Goal: Transaction & Acquisition: Download file/media

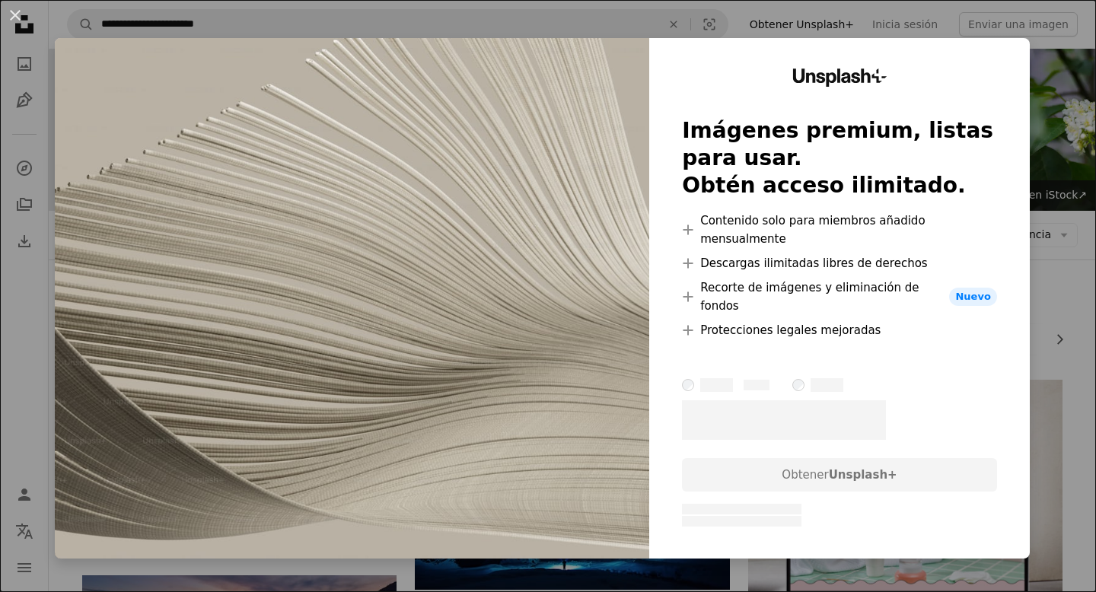
scroll to position [945, 0]
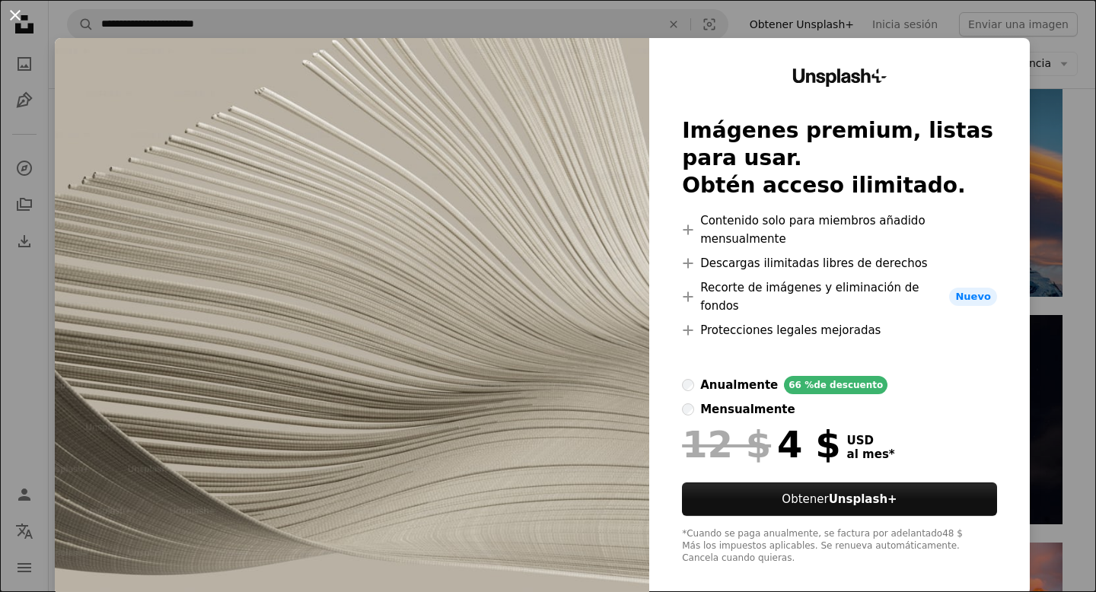
click at [13, 11] on button "An X shape" at bounding box center [15, 15] width 18 height 18
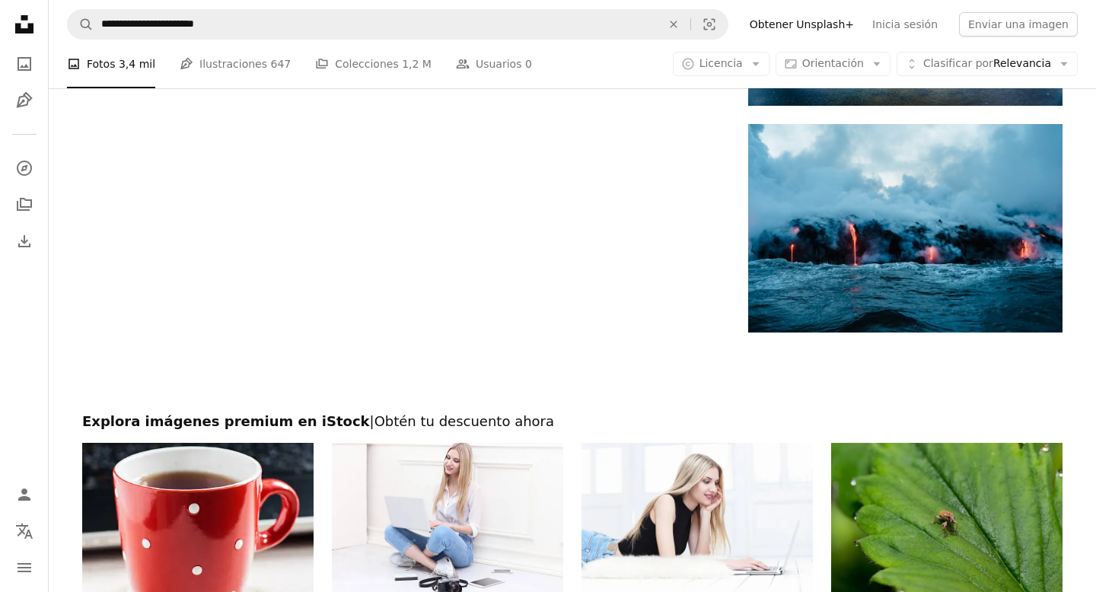
scroll to position [2051, 0]
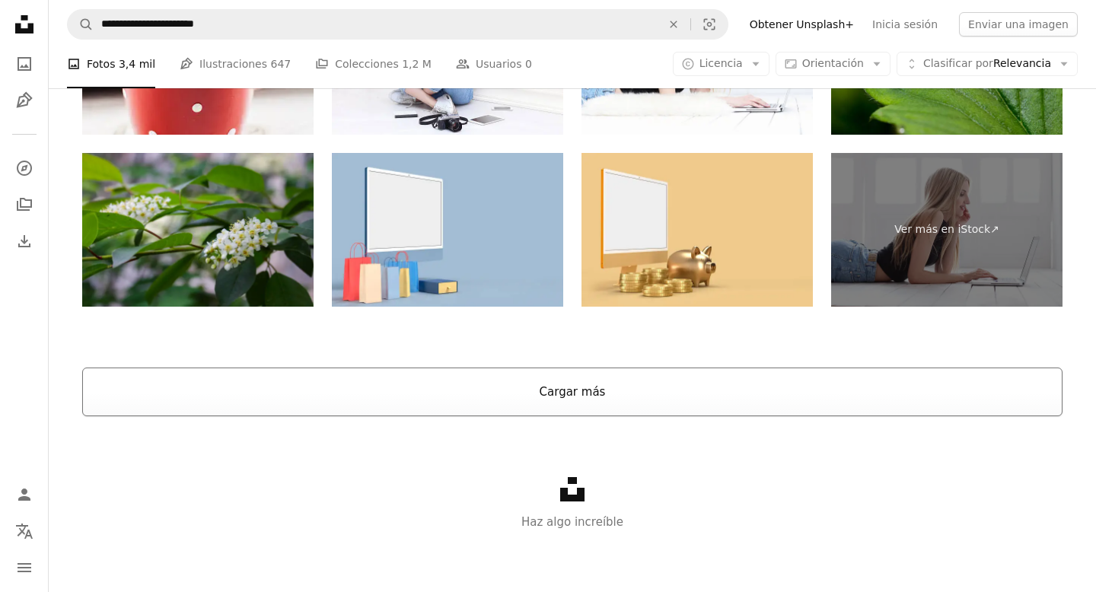
click at [499, 406] on button "Cargar más" at bounding box center [572, 392] width 980 height 49
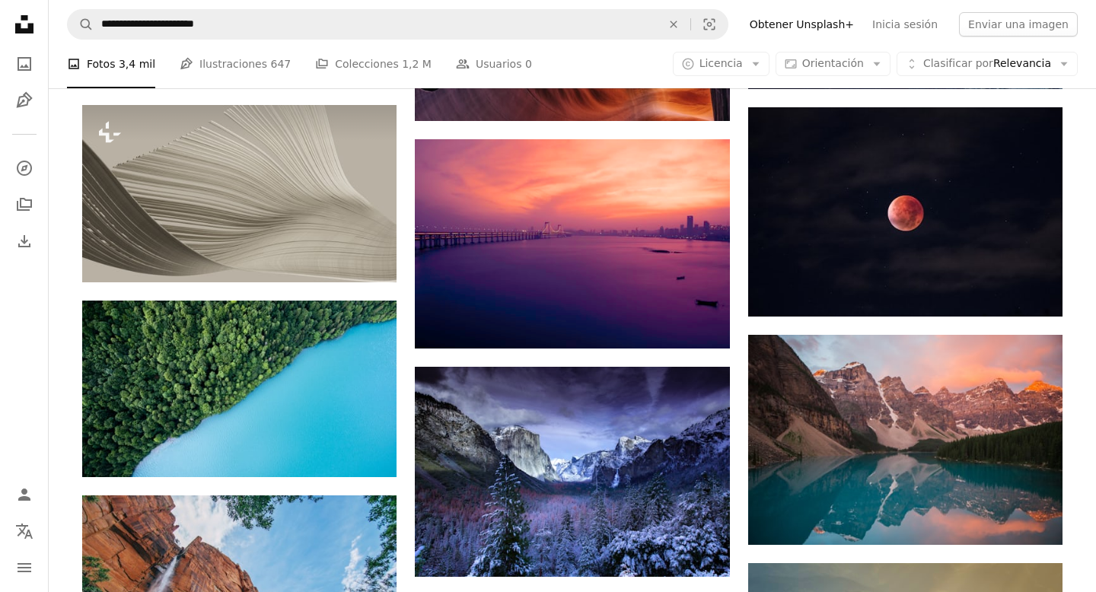
scroll to position [1132, 0]
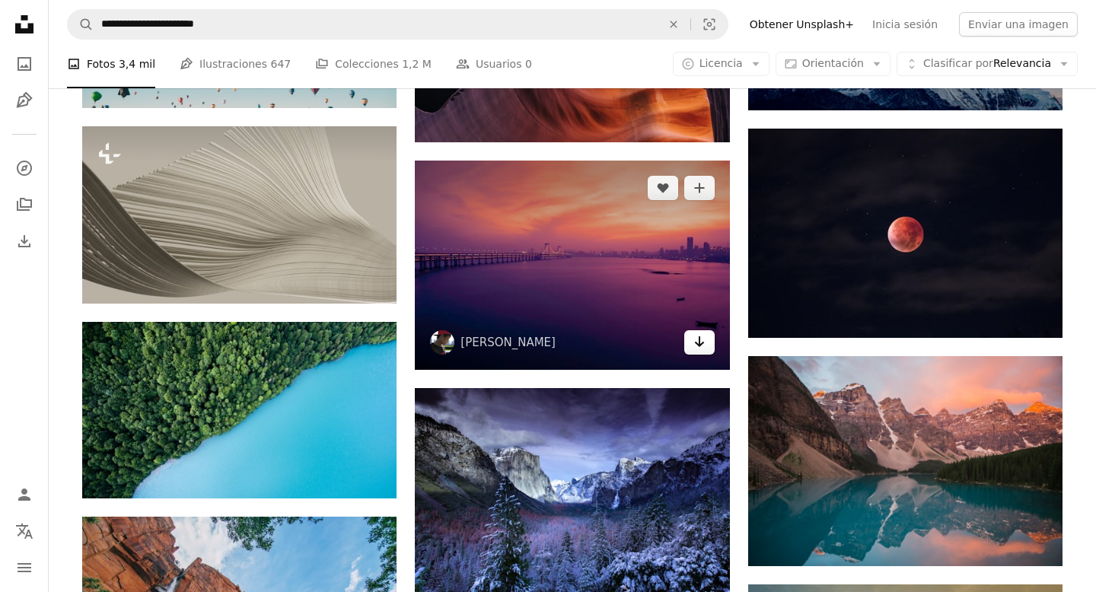
click at [685, 344] on link "Arrow pointing down" at bounding box center [699, 342] width 30 height 24
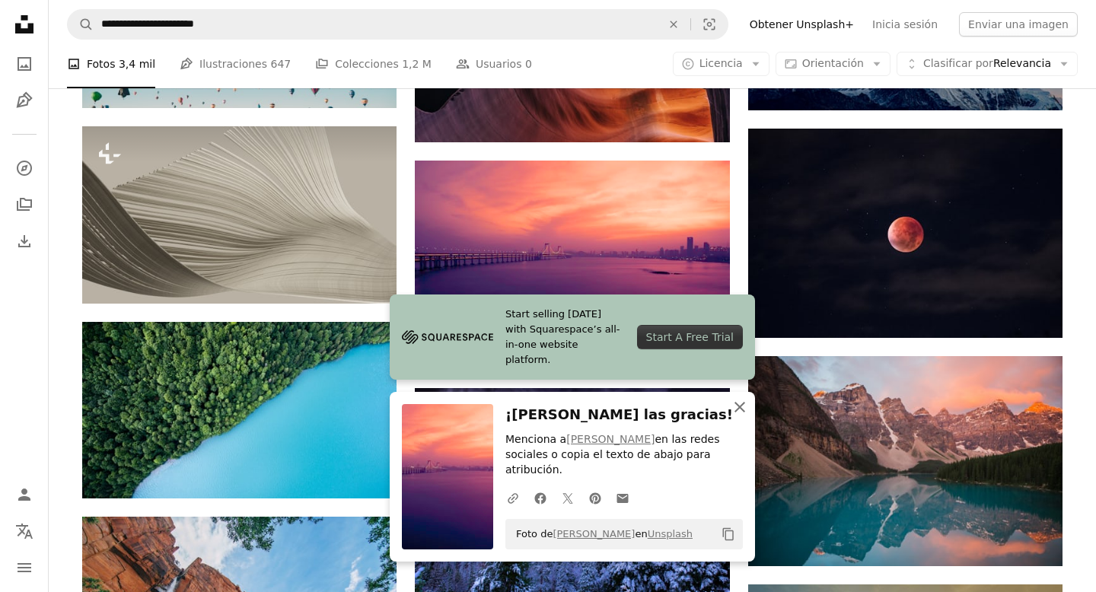
click at [740, 416] on icon "An X shape" at bounding box center [740, 407] width 18 height 18
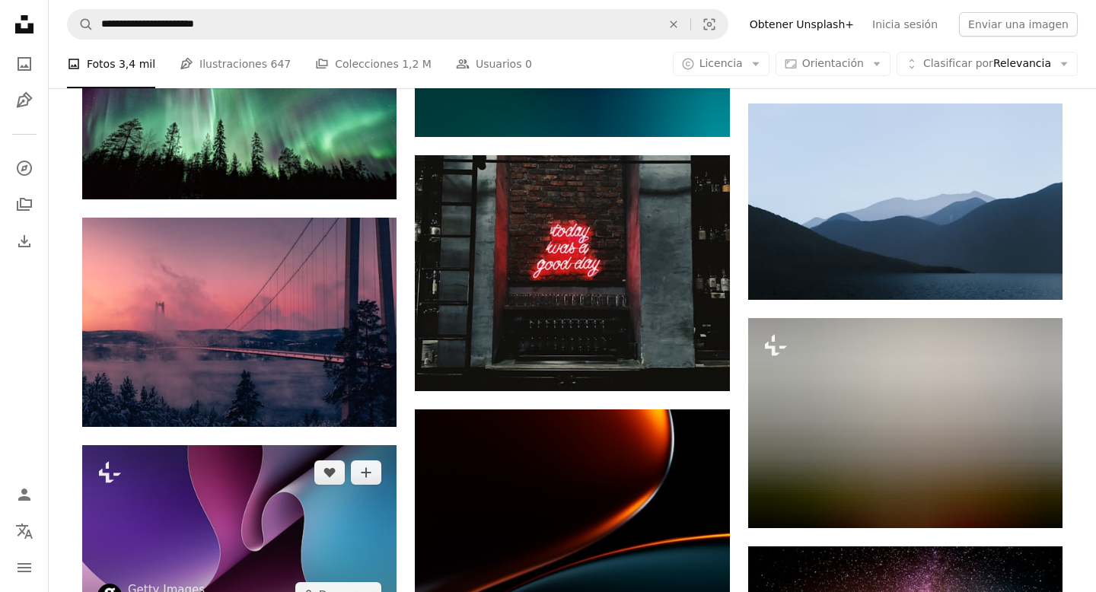
scroll to position [9185, 0]
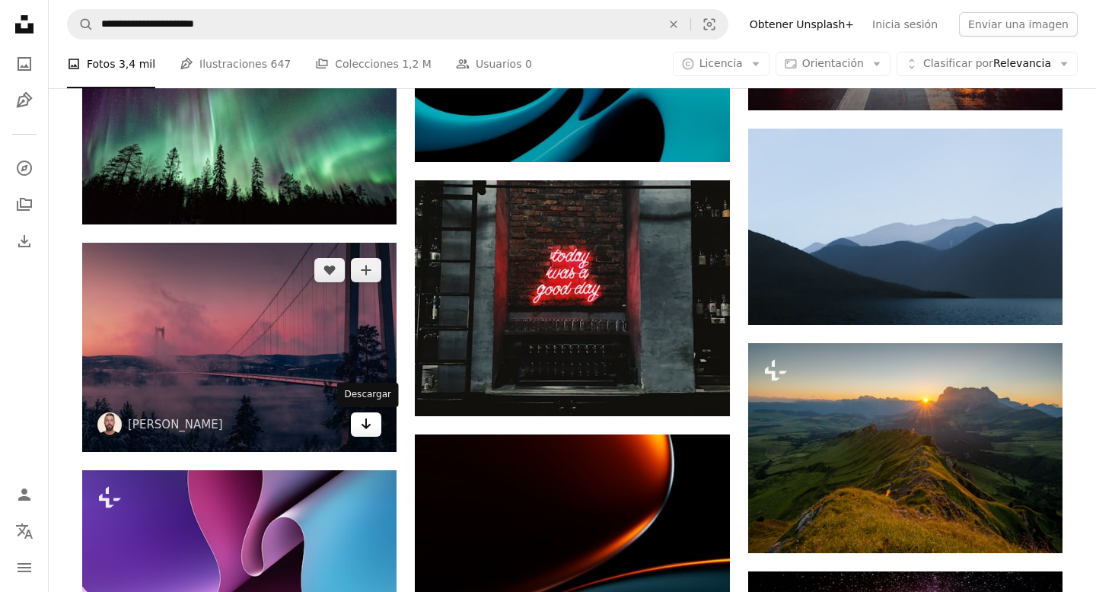
click at [356, 421] on link "Arrow pointing down" at bounding box center [366, 424] width 30 height 24
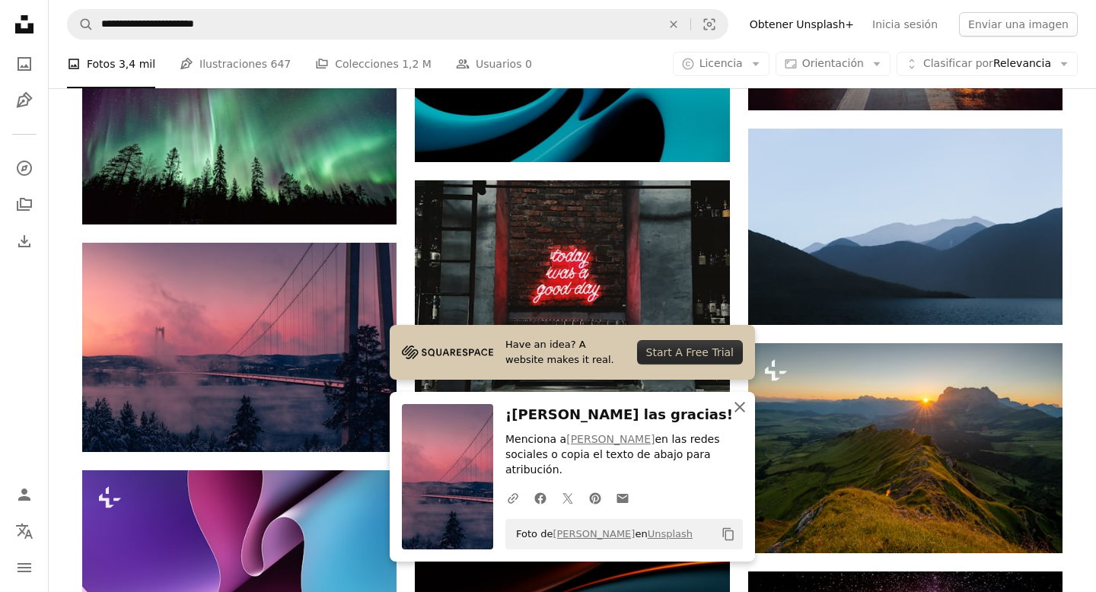
click at [739, 412] on icon "button" at bounding box center [739, 407] width 11 height 11
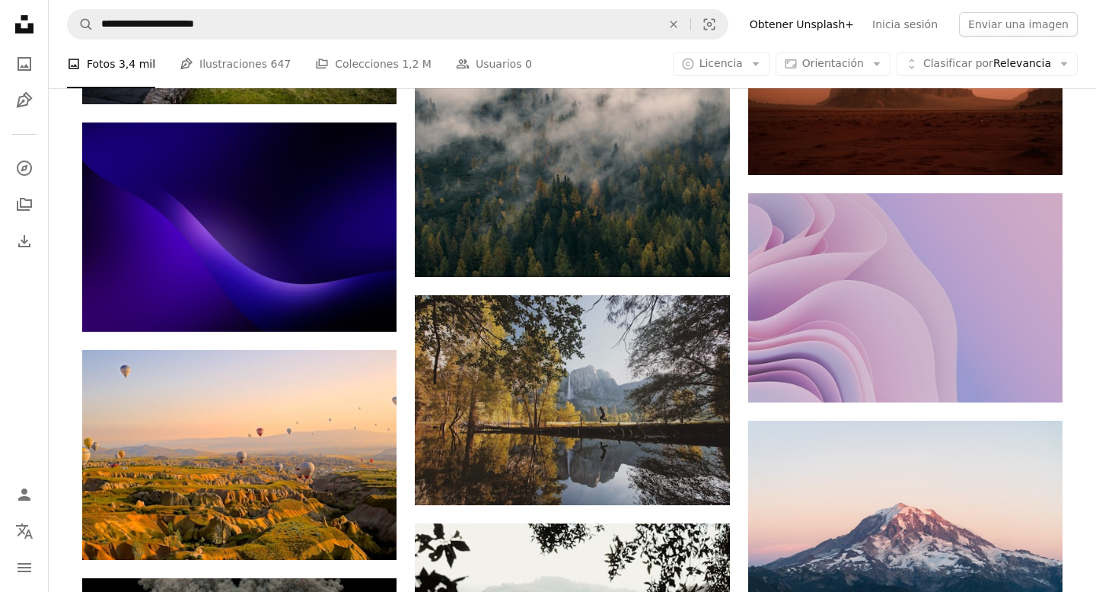
scroll to position [17200, 0]
